Goal: Task Accomplishment & Management: Use online tool/utility

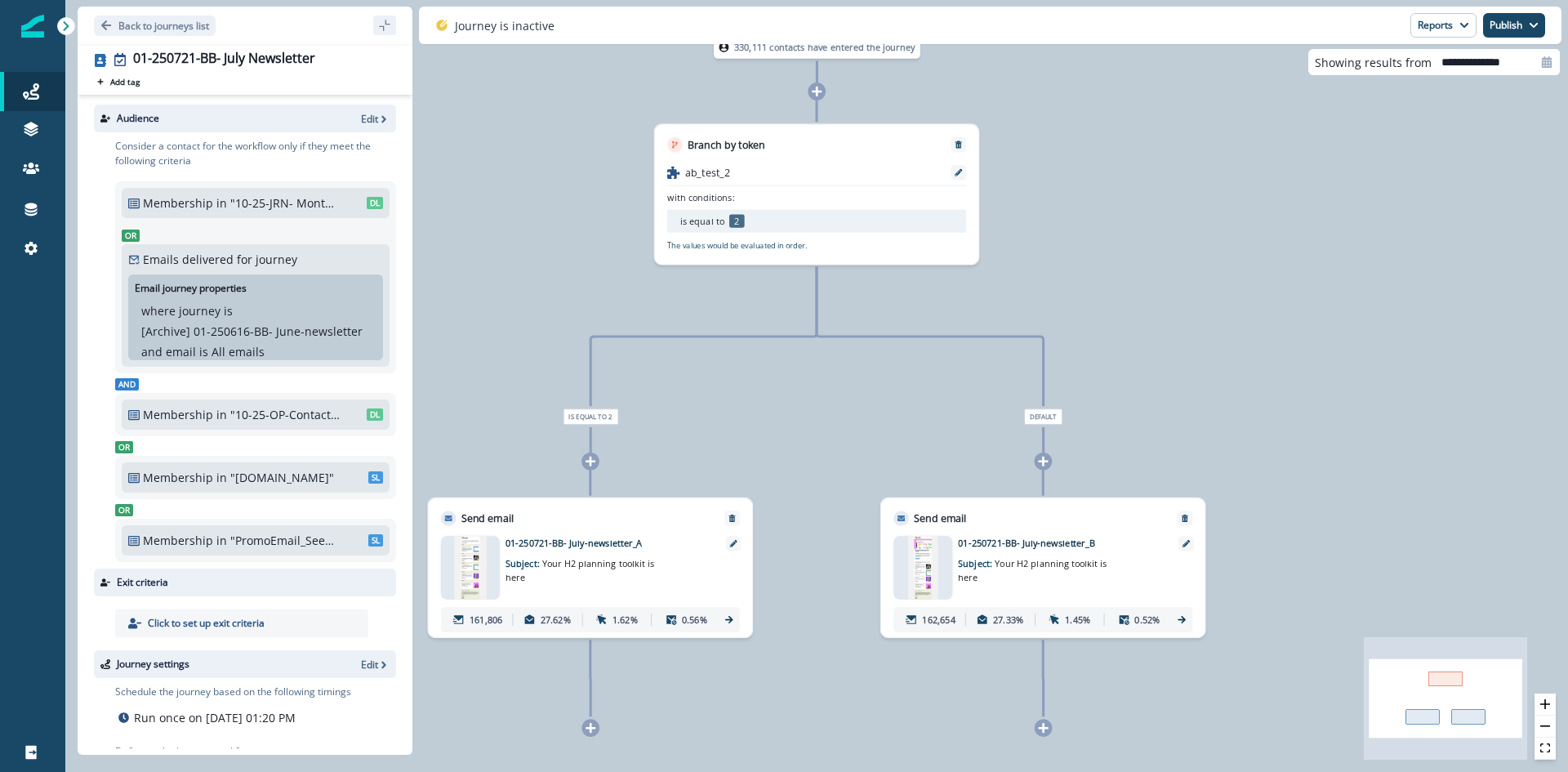
click at [109, 132] on p "Emails" at bounding box center [105, 130] width 36 height 17
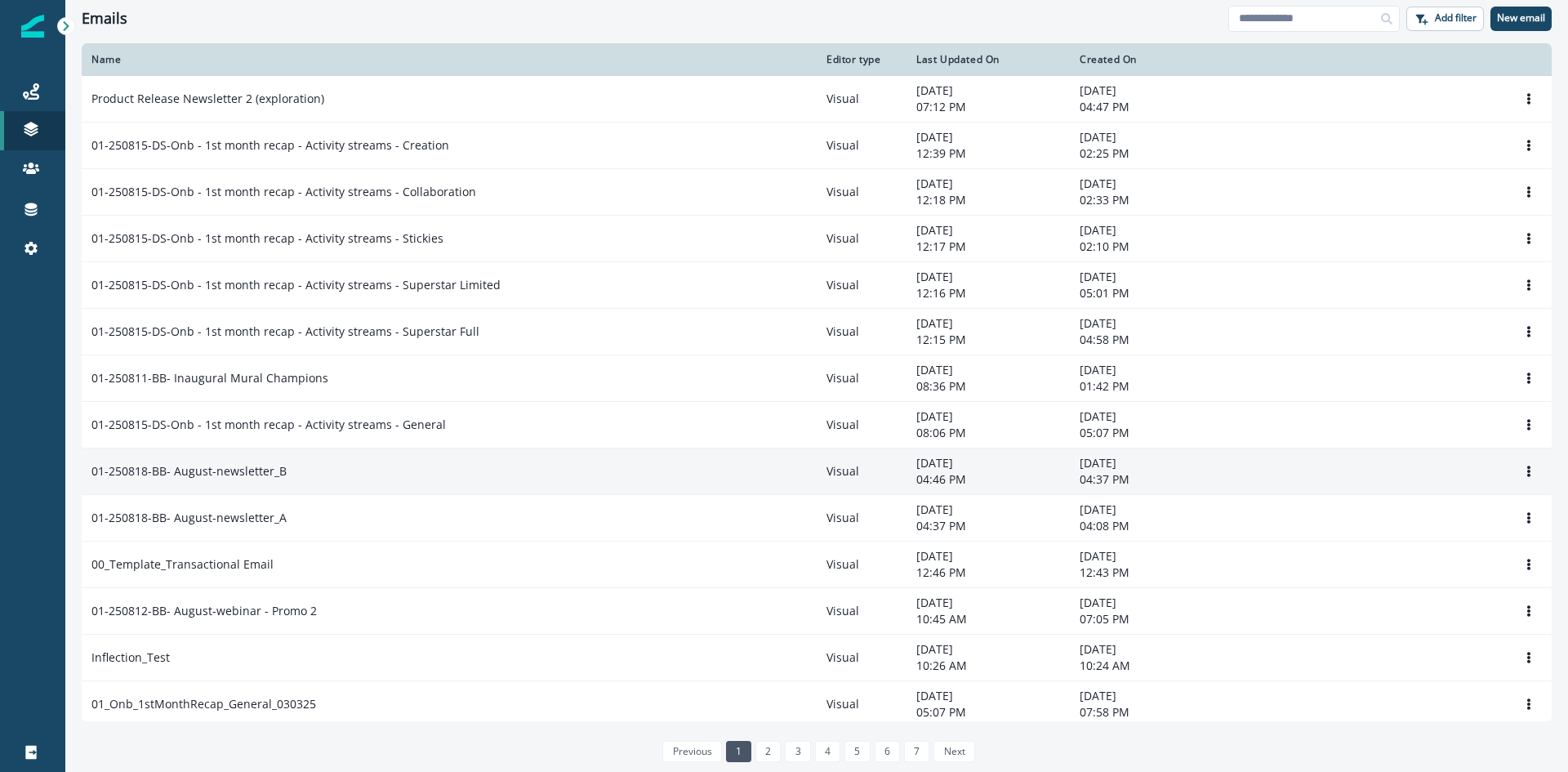
click at [307, 471] on div "01-250818-BB- August-newsletter_B" at bounding box center [449, 472] width 715 height 16
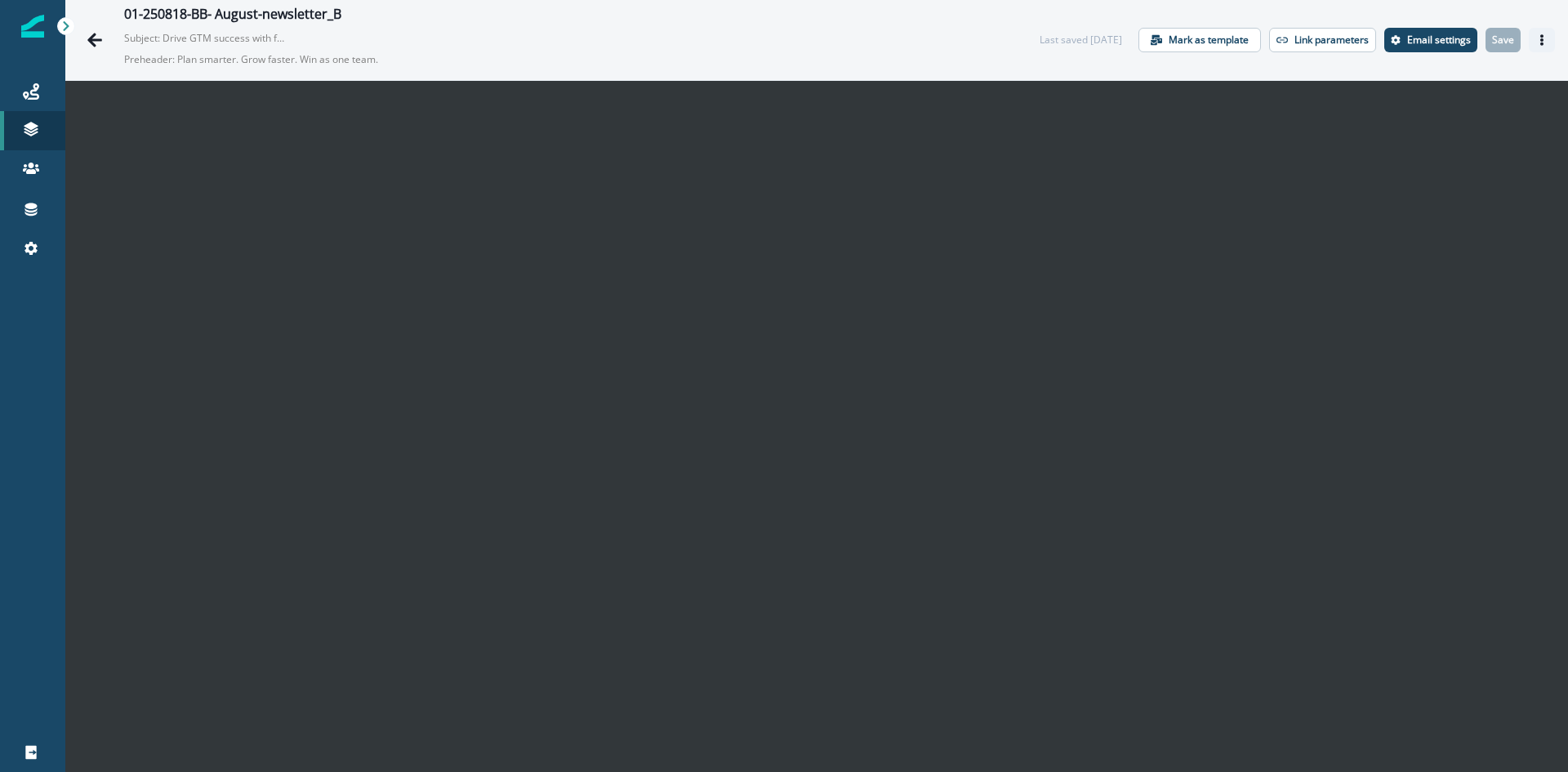
click at [1536, 41] on icon "Actions" at bounding box center [1541, 39] width 11 height 11
click at [1536, 35] on icon "Actions" at bounding box center [1541, 39] width 11 height 11
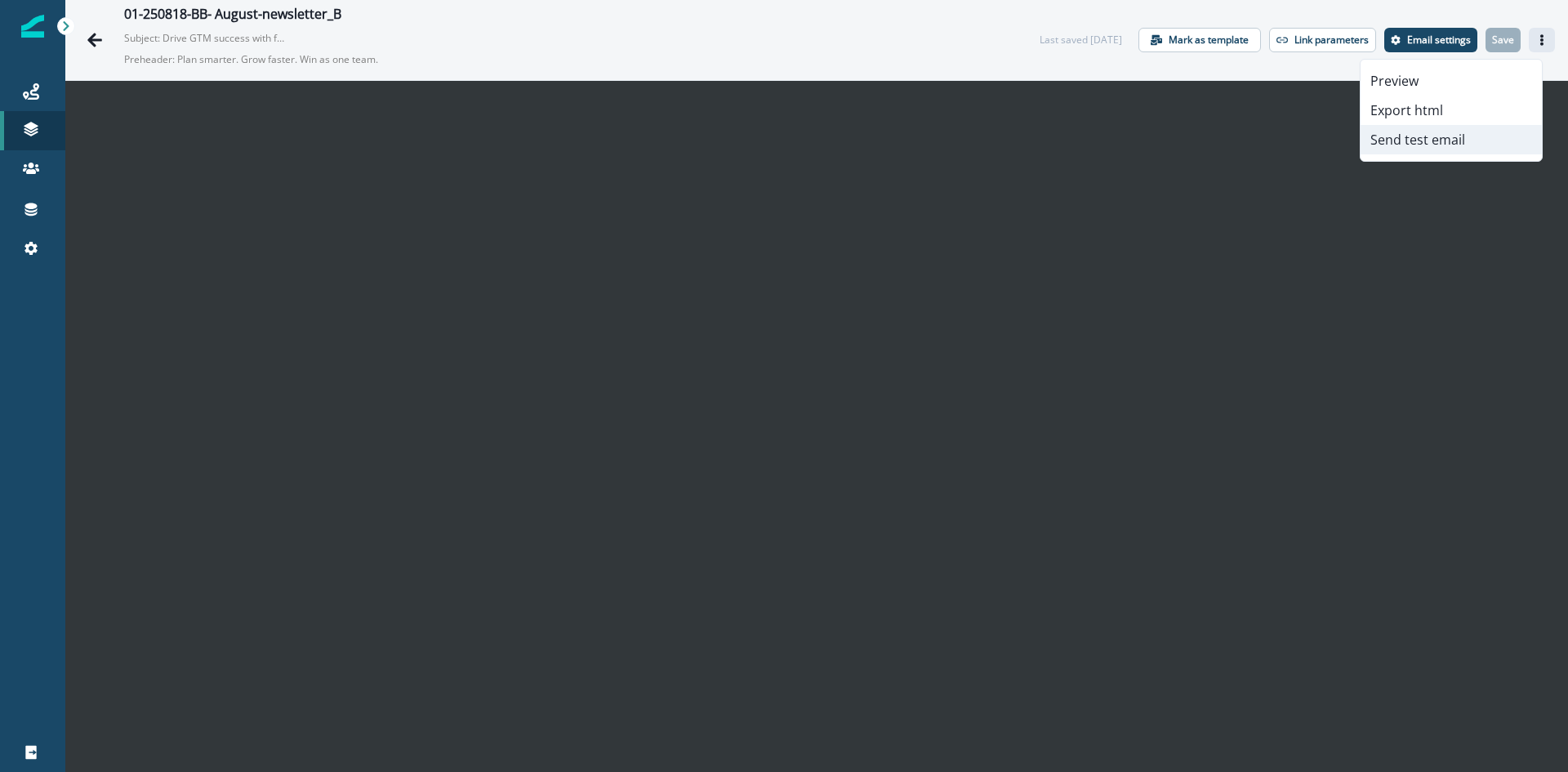
click at [1415, 142] on button "Send test email" at bounding box center [1451, 139] width 181 height 29
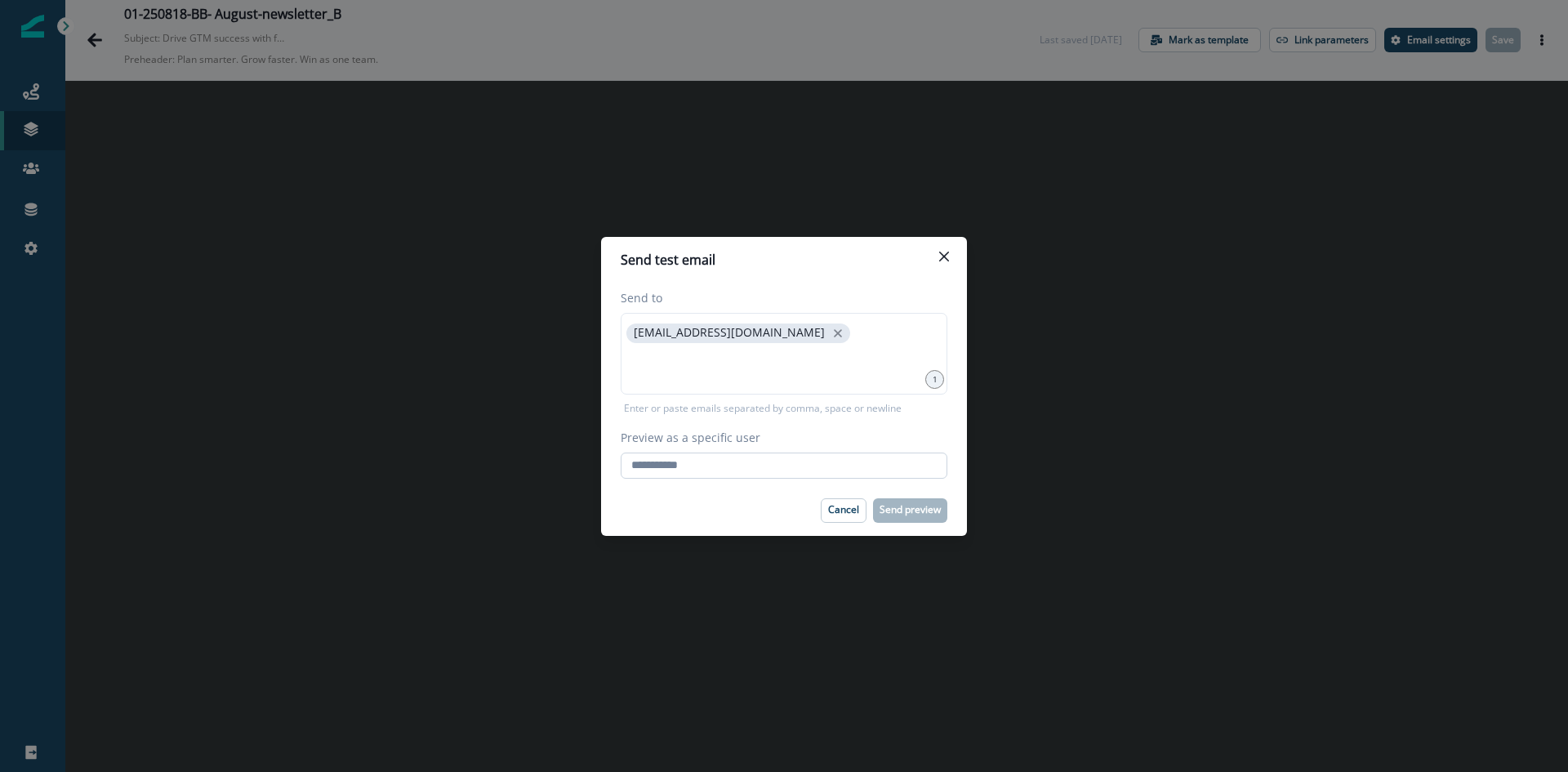
click at [753, 465] on input "Preview as a specific user" at bounding box center [784, 465] width 327 height 27
type input "**********"
click at [722, 501] on div "Cancel Send preview" at bounding box center [784, 510] width 327 height 25
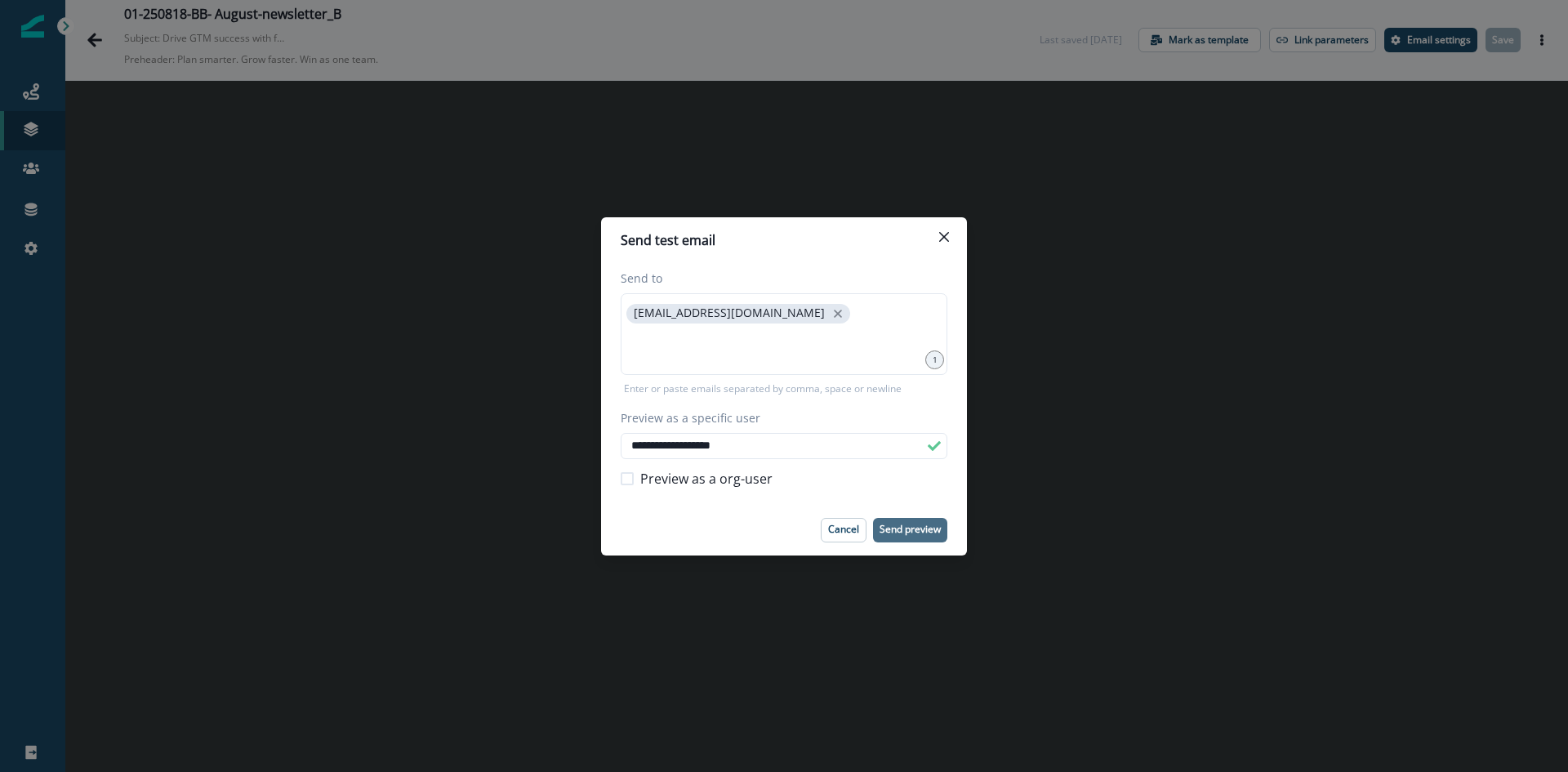
click at [903, 535] on p "Send preview" at bounding box center [909, 529] width 61 height 11
click at [940, 244] on button "Close" at bounding box center [943, 236] width 27 height 27
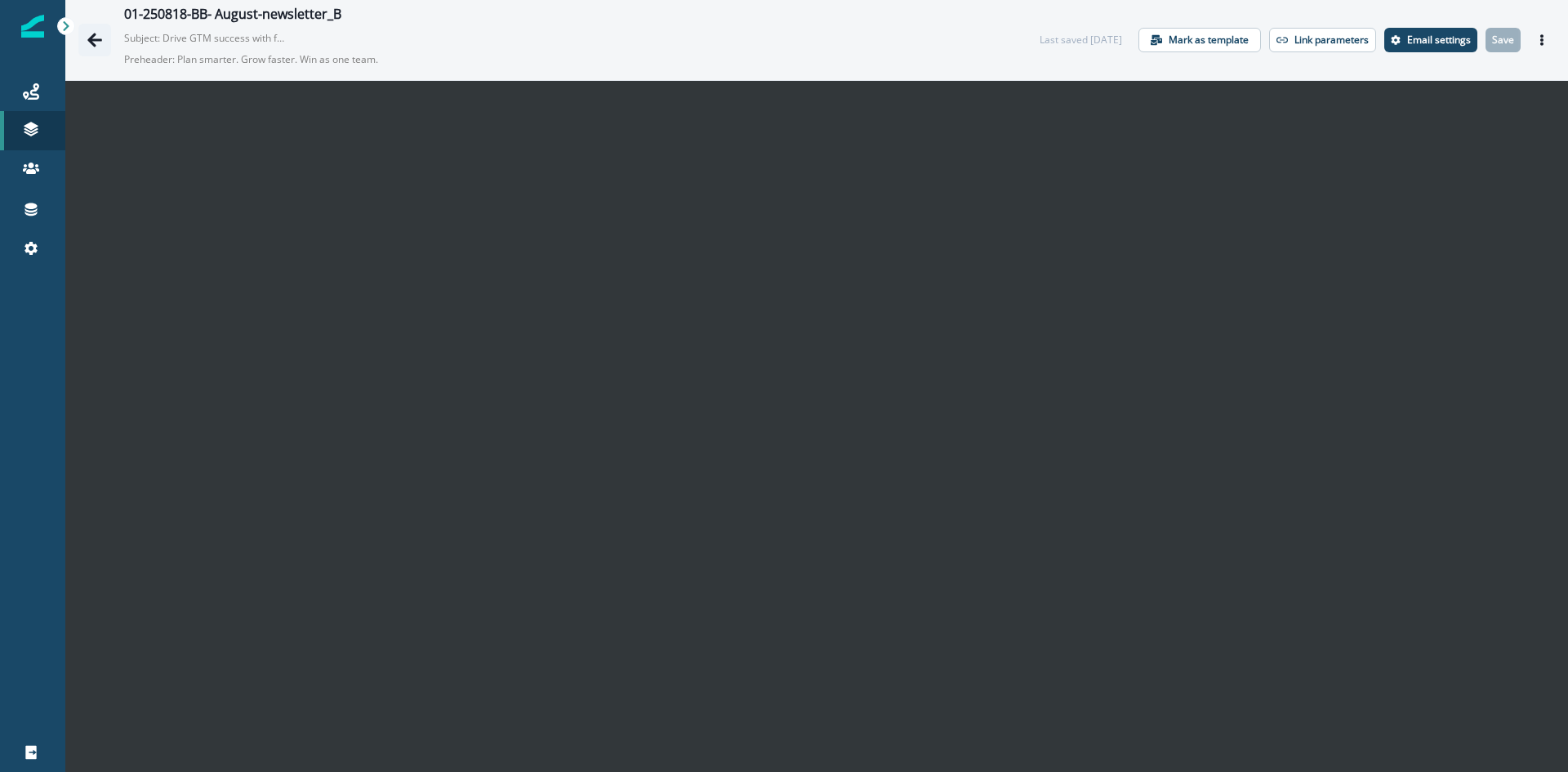
click at [94, 43] on icon "Go back" at bounding box center [95, 40] width 16 height 16
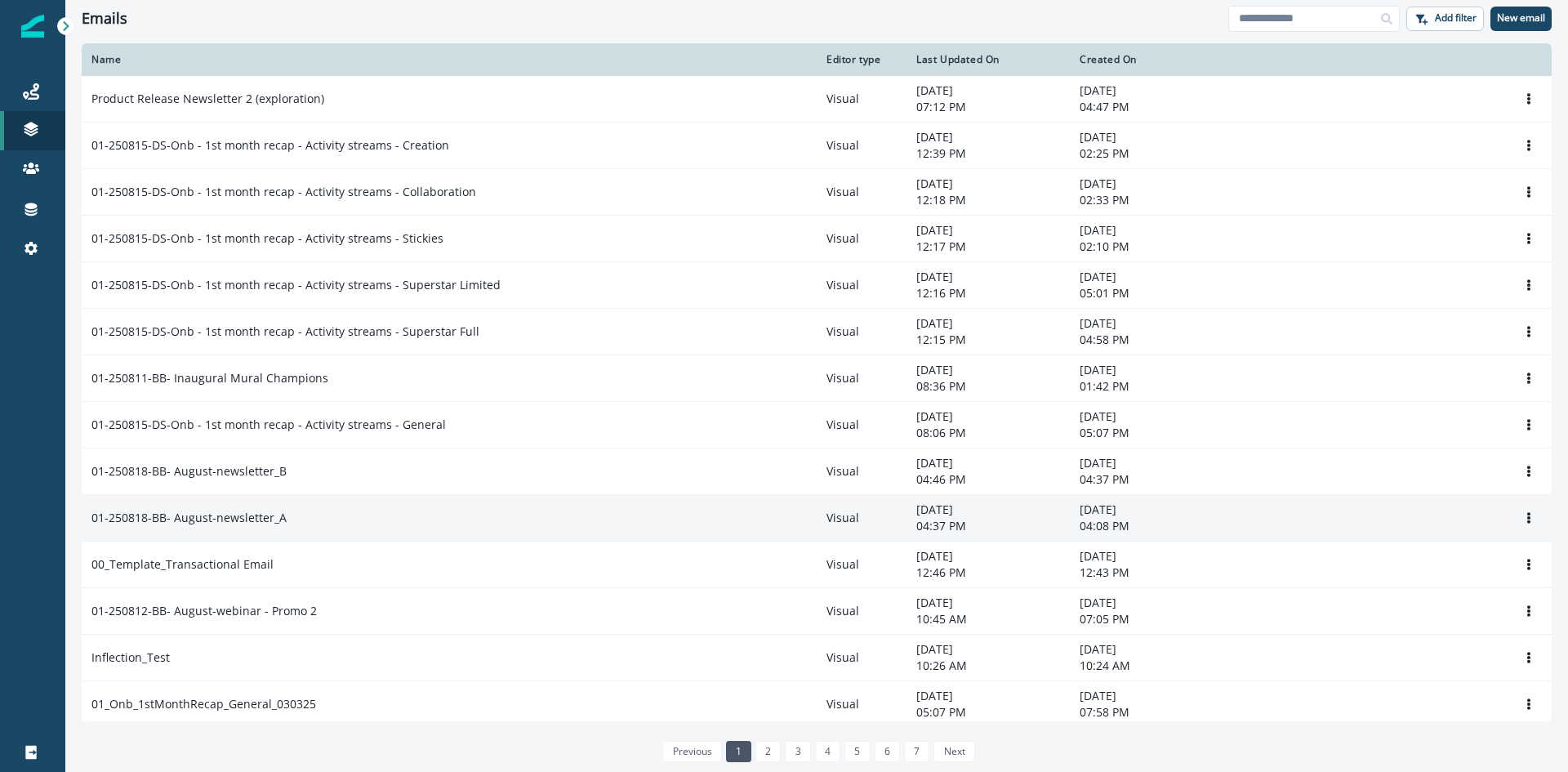
click at [286, 512] on div "01-250818-BB- August-newsletter_A" at bounding box center [449, 517] width 715 height 16
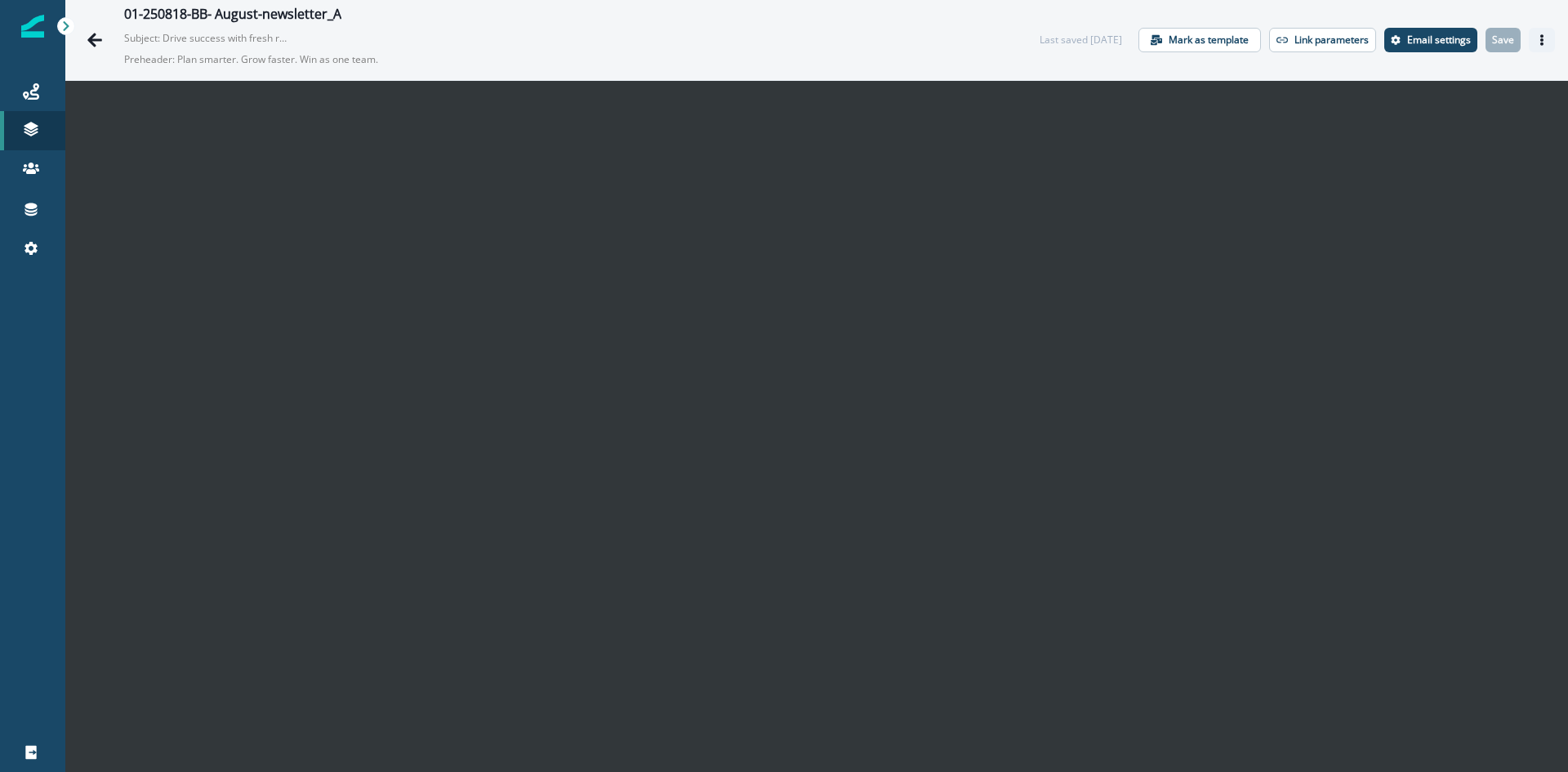
click at [1541, 41] on icon "Actions" at bounding box center [1542, 39] width 4 height 11
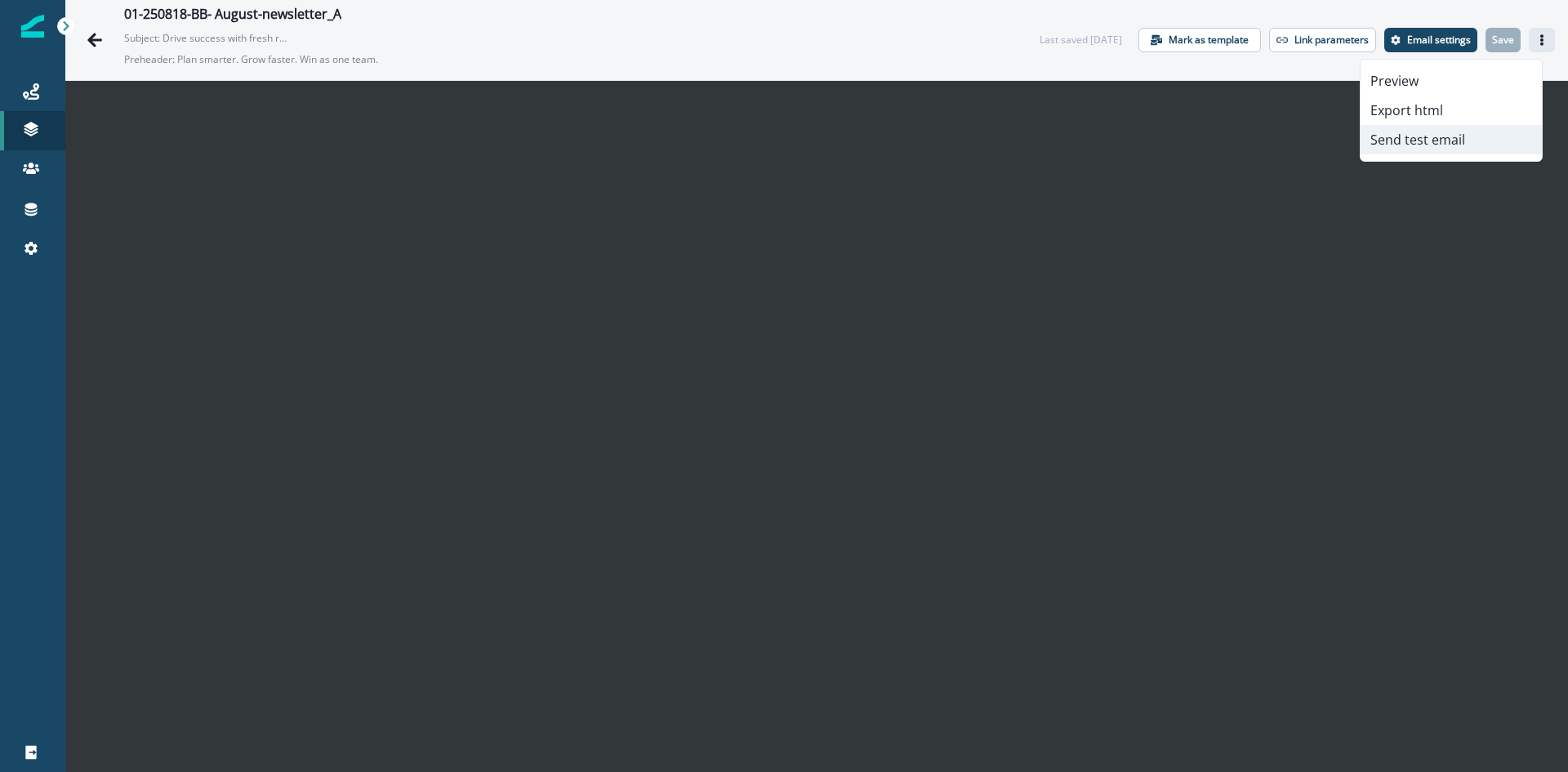
click at [1418, 136] on button "Send test email" at bounding box center [1451, 139] width 181 height 29
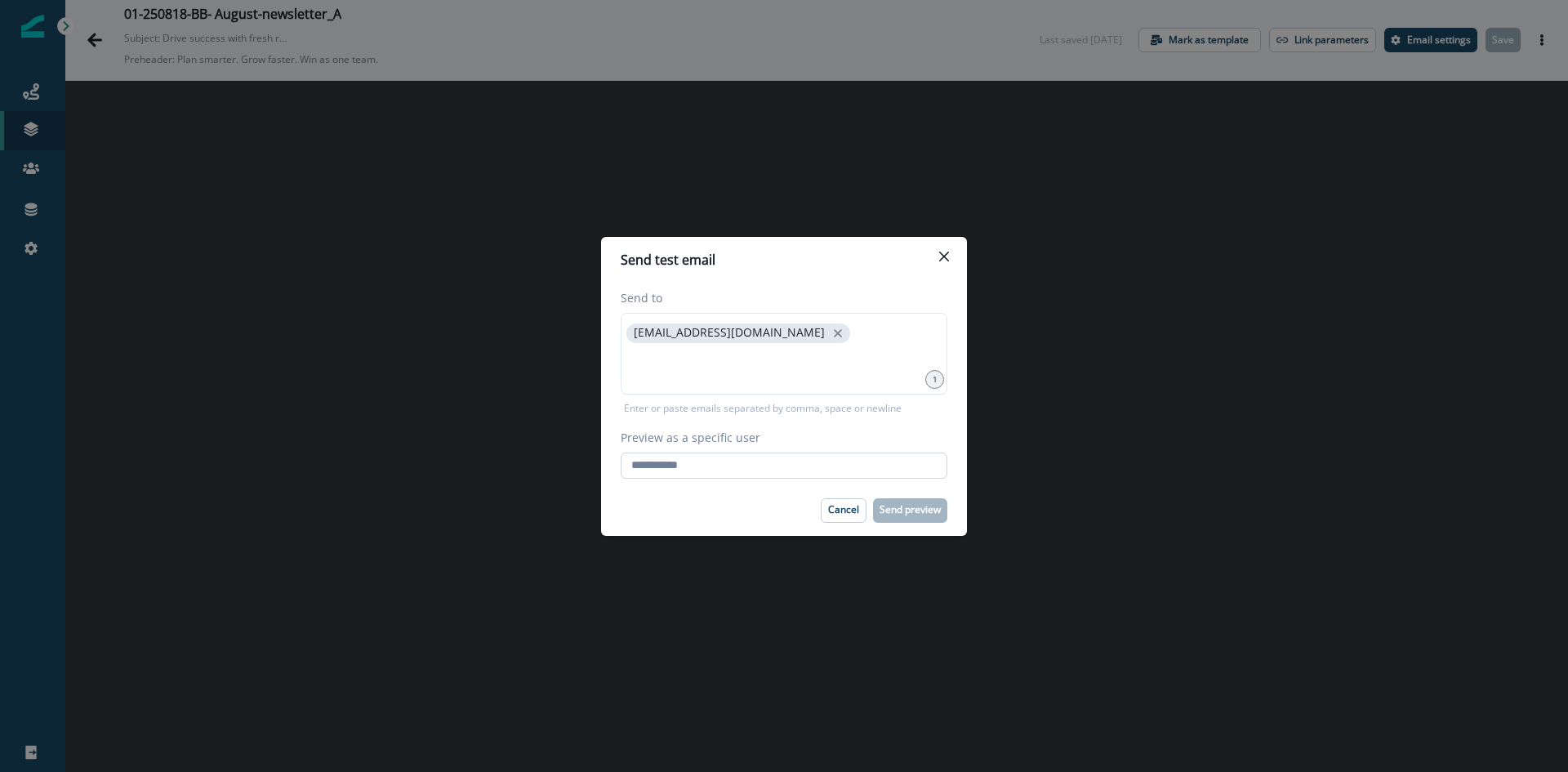
click at [764, 472] on input "Preview as a specific user" at bounding box center [784, 465] width 327 height 27
type input "**********"
click at [735, 493] on footer "Cancel Send preview" at bounding box center [783, 510] width 365 height 50
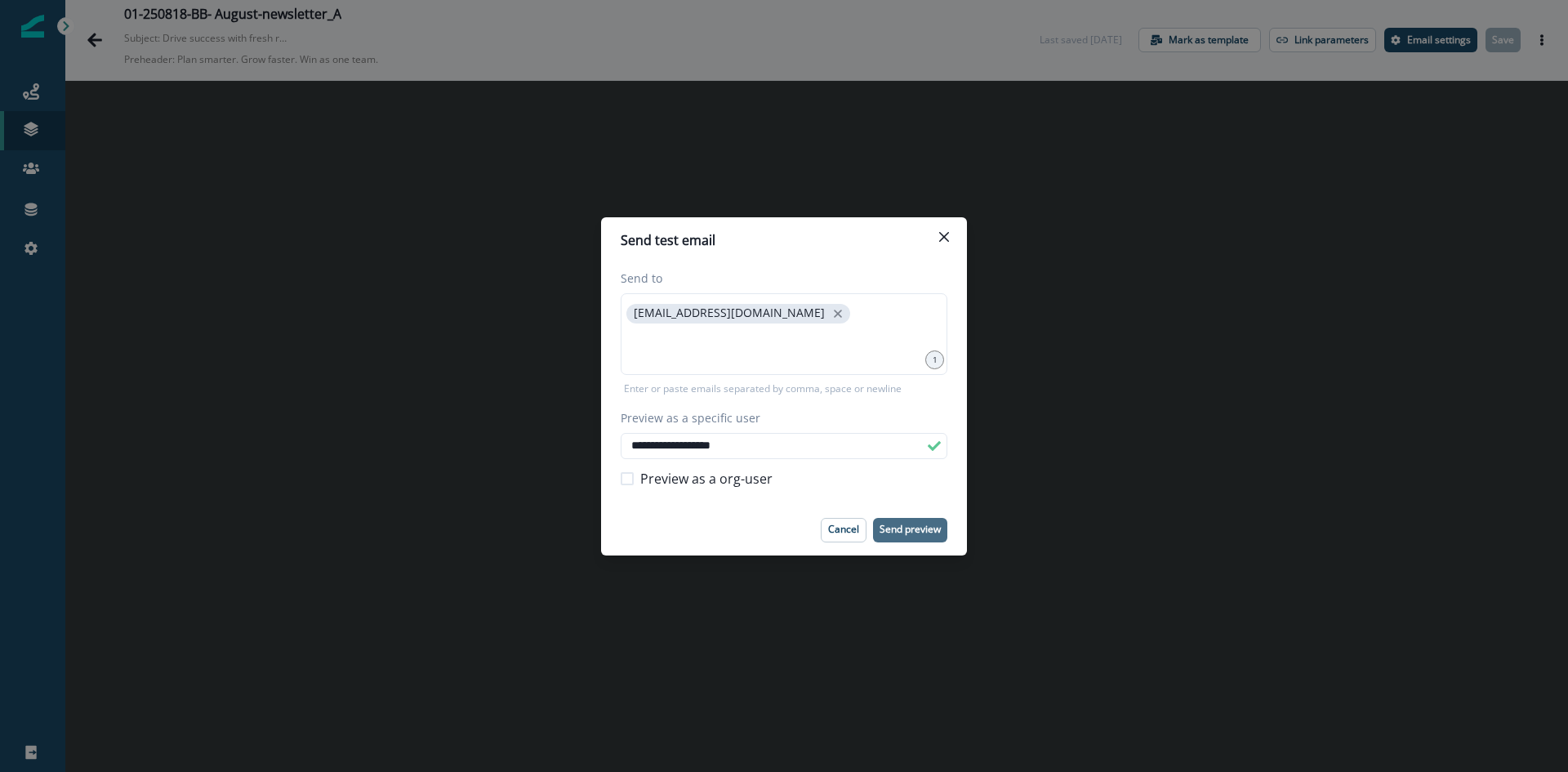
click at [900, 532] on p "Send preview" at bounding box center [909, 529] width 61 height 11
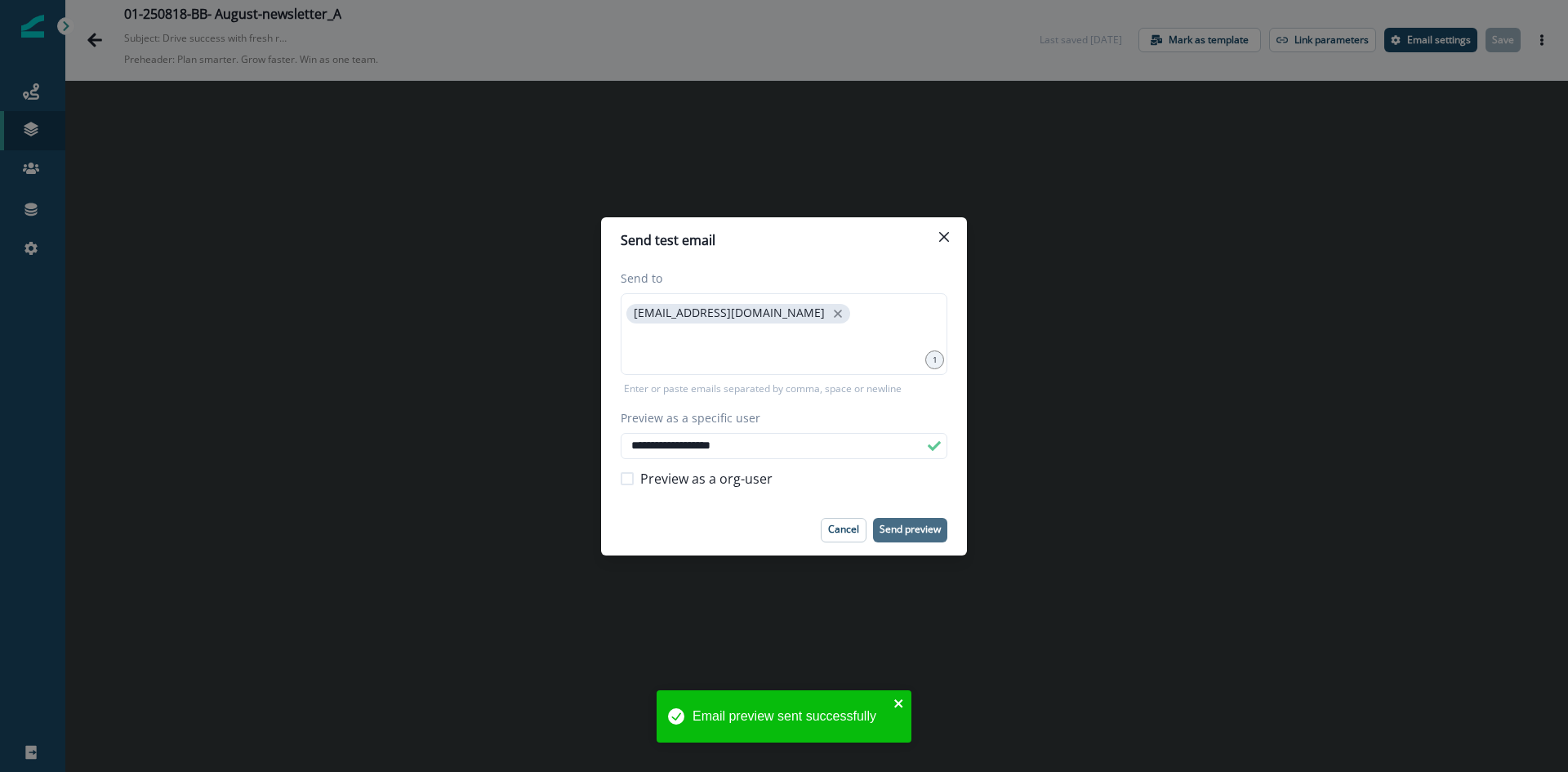
click at [900, 699] on icon "close" at bounding box center [898, 703] width 11 height 13
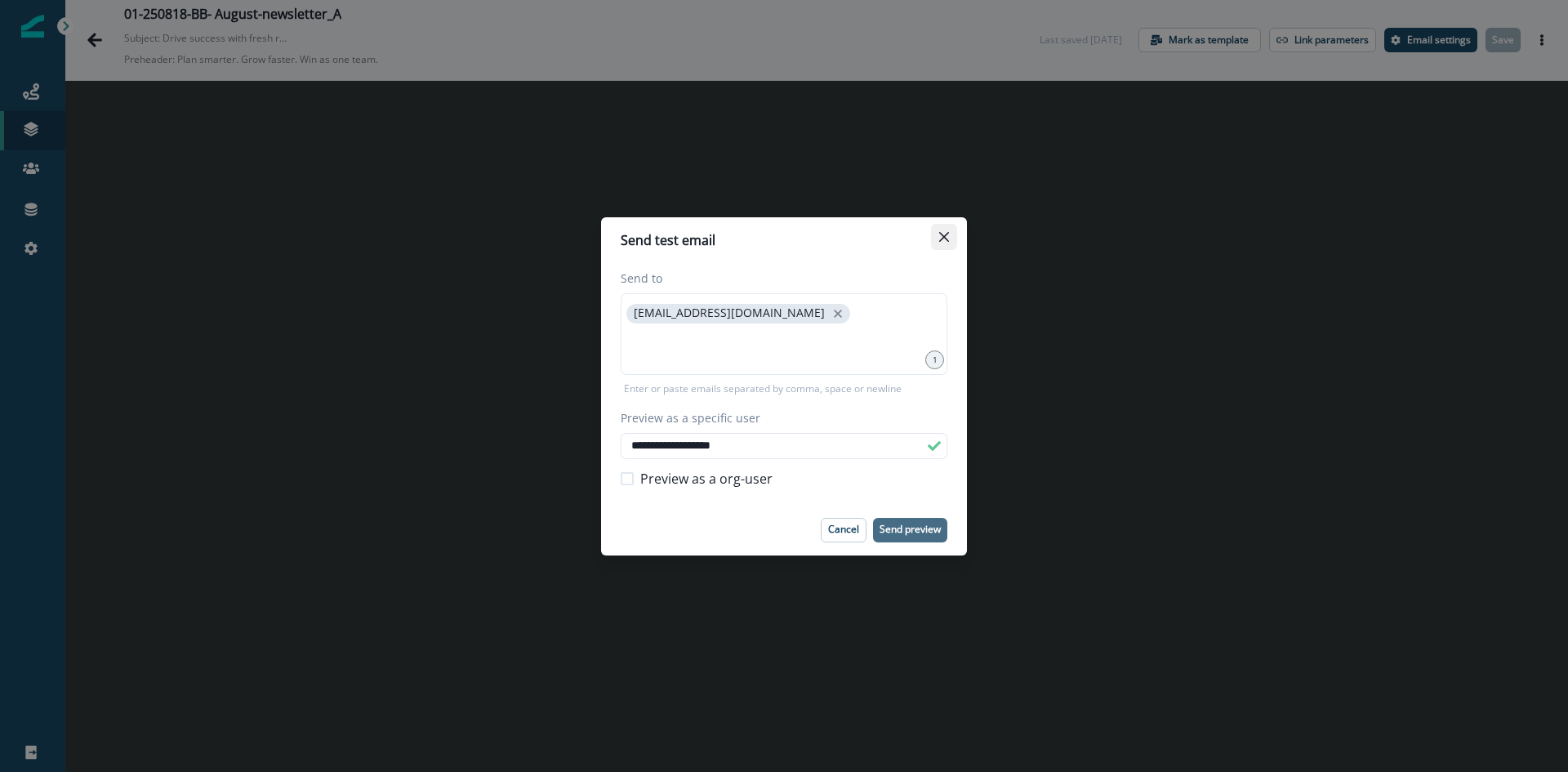
click at [942, 244] on button "Close" at bounding box center [943, 236] width 27 height 27
